Goal: Task Accomplishment & Management: Use online tool/utility

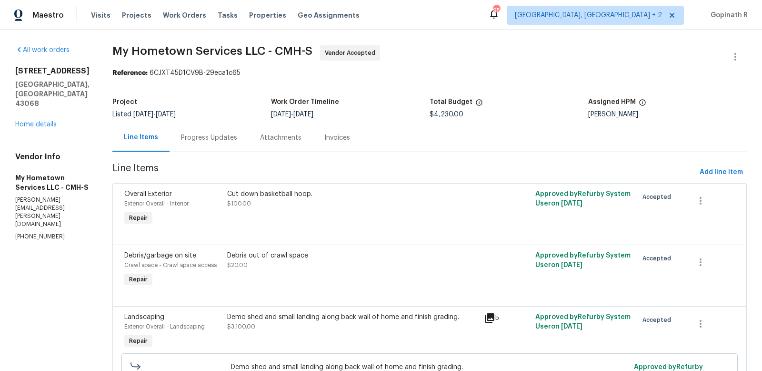
click at [208, 138] on div "Progress Updates" at bounding box center [209, 138] width 56 height 10
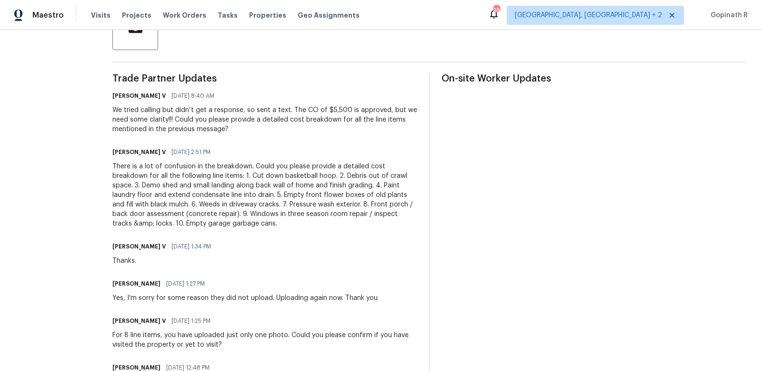
scroll to position [25, 0]
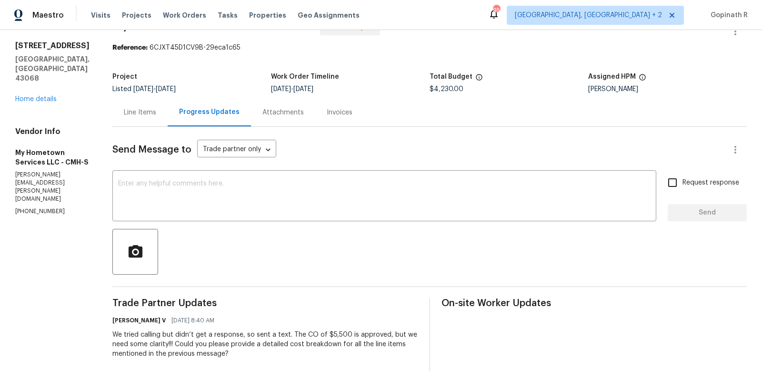
click at [124, 114] on div "Line Items" at bounding box center [140, 113] width 32 height 10
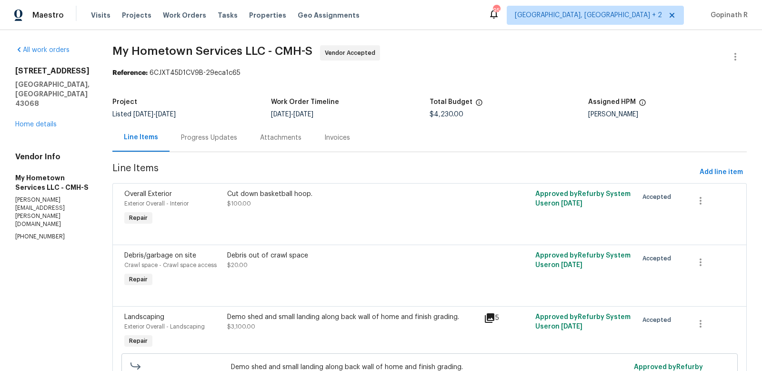
click at [190, 142] on div "Progress Updates" at bounding box center [209, 138] width 56 height 10
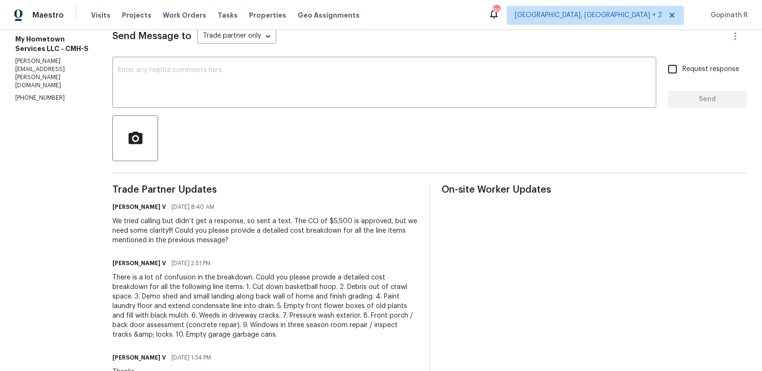
scroll to position [140, 0]
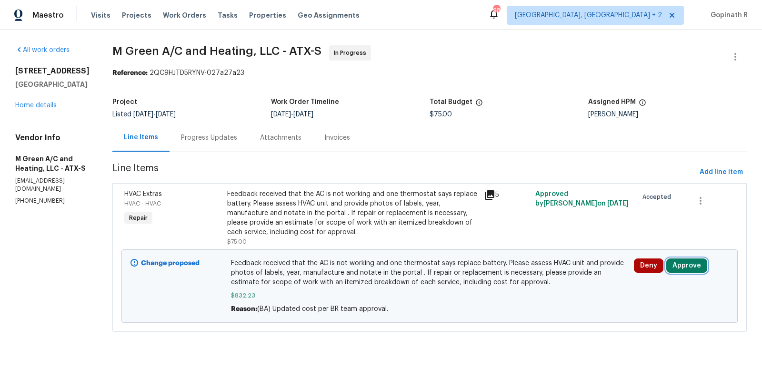
click at [678, 270] on button "Approve" at bounding box center [686, 265] width 41 height 14
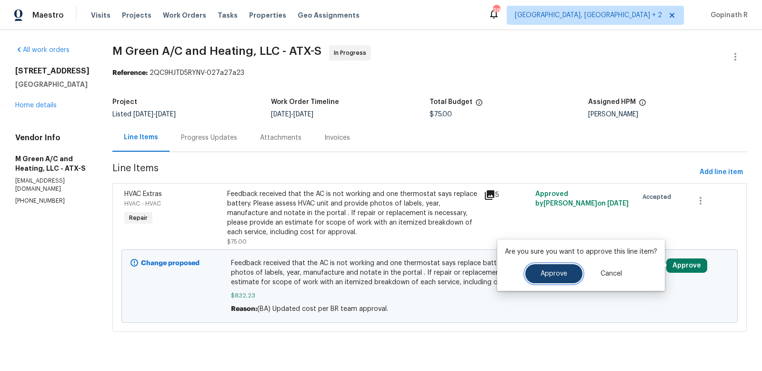
click at [558, 273] on span "Approve" at bounding box center [554, 273] width 27 height 7
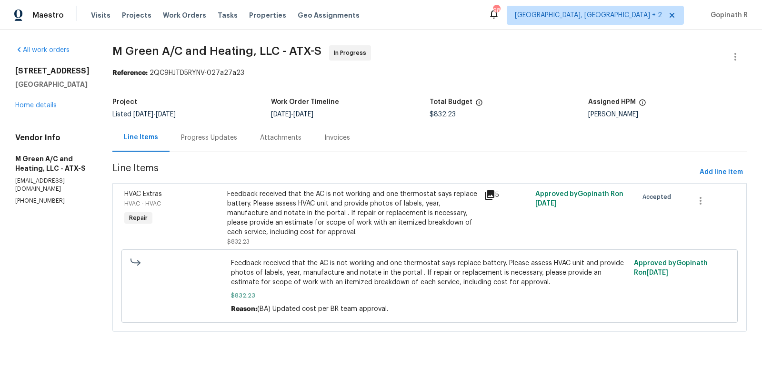
click at [205, 70] on div "Reference: 2QC9HJTD5RYNV-027a27a23" at bounding box center [429, 73] width 634 height 10
copy div "2QC9HJTD5RYNV"
